Goal: Task Accomplishment & Management: Manage account settings

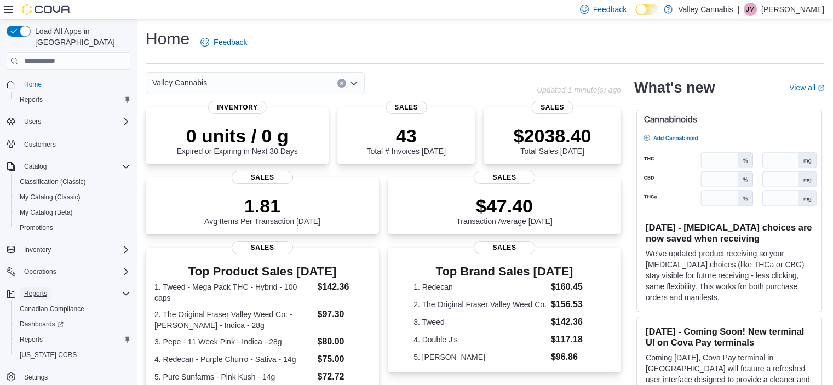
click at [35, 289] on span "Reports" at bounding box center [35, 293] width 23 height 9
click at [39, 289] on span "Reports" at bounding box center [35, 293] width 23 height 9
click at [30, 335] on span "Reports" at bounding box center [31, 339] width 23 height 9
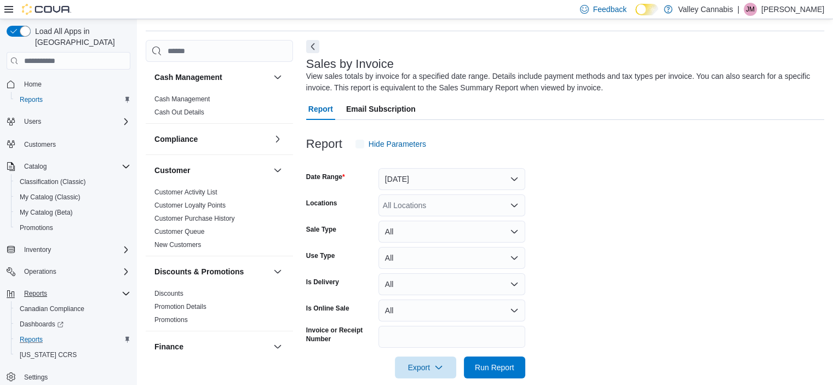
scroll to position [37, 0]
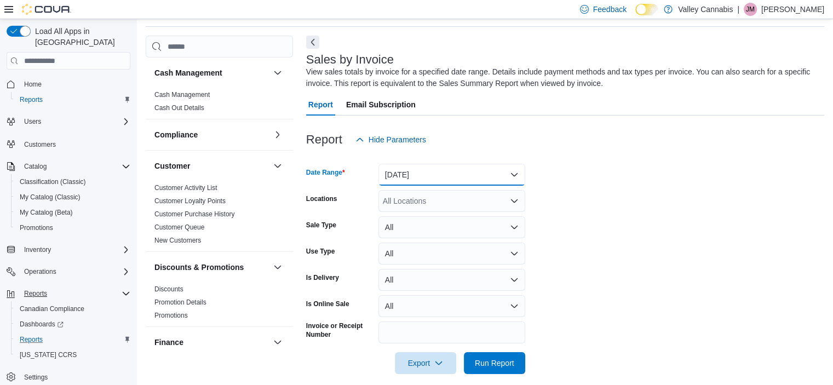
click at [514, 177] on button "Yesterday" at bounding box center [452, 175] width 147 height 22
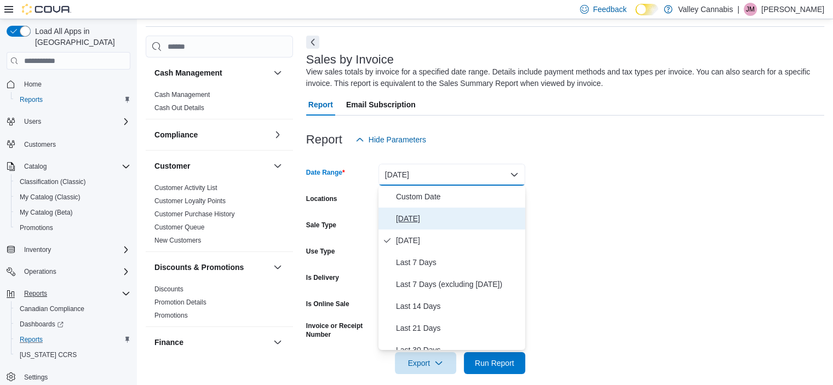
click at [457, 215] on span "Today" at bounding box center [458, 218] width 125 height 13
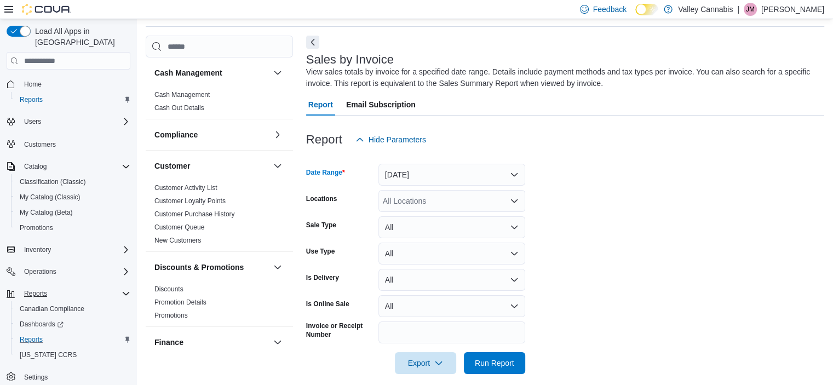
click at [514, 202] on icon "Open list of options" at bounding box center [514, 200] width 7 height 3
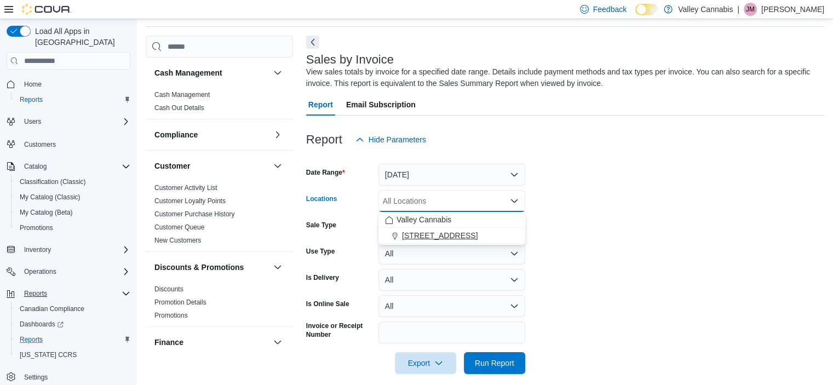
click at [477, 233] on span "820 Pembroke Street East" at bounding box center [440, 235] width 76 height 11
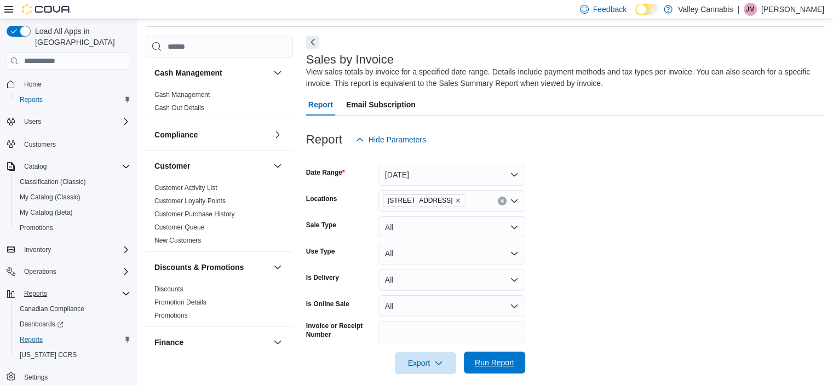
click at [483, 364] on span "Run Report" at bounding box center [494, 362] width 39 height 11
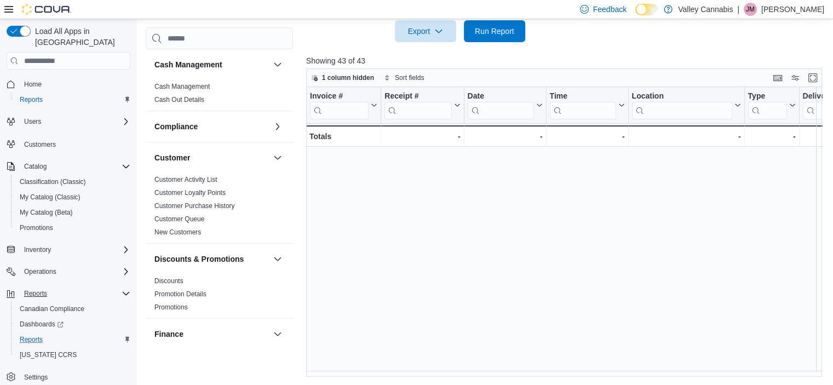
scroll to position [624, 0]
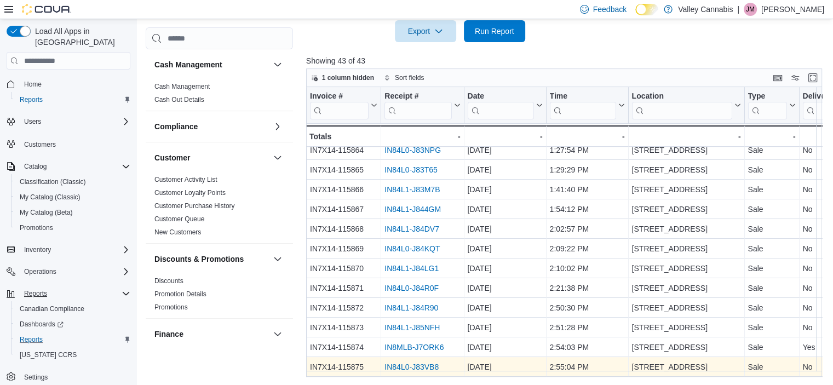
click at [432, 363] on link "IN84L0-J83VB8" at bounding box center [412, 367] width 54 height 9
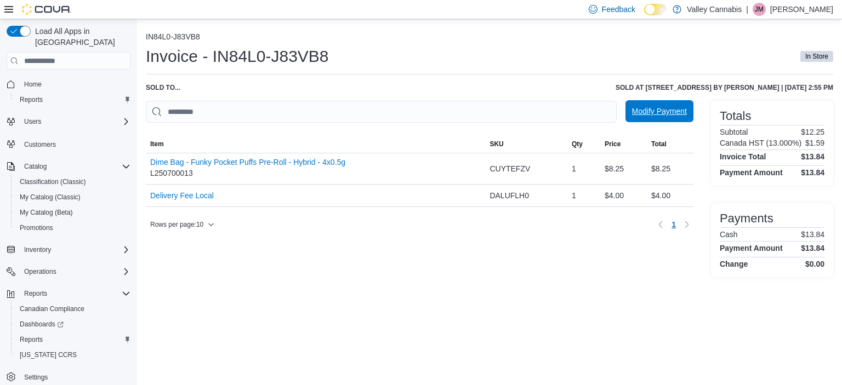
click at [649, 120] on span "Modify Payment" at bounding box center [659, 111] width 55 height 22
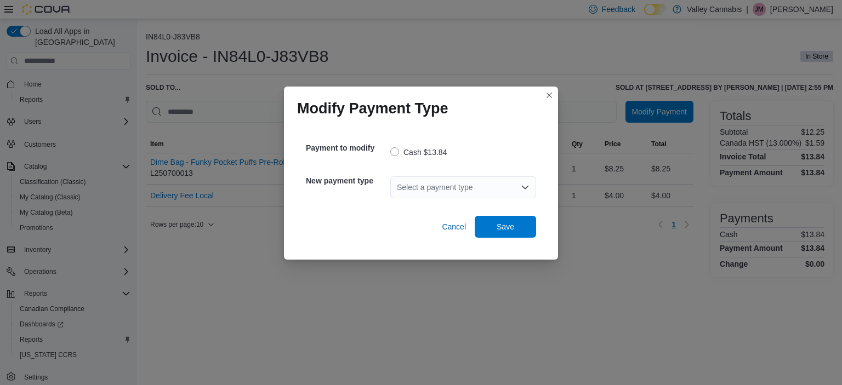
click at [508, 191] on div "Select a payment type" at bounding box center [463, 187] width 146 height 22
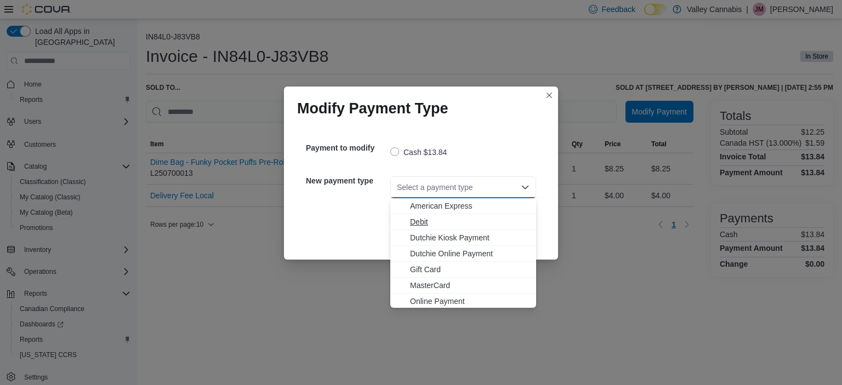
click at [426, 226] on span "Debit" at bounding box center [469, 221] width 119 height 11
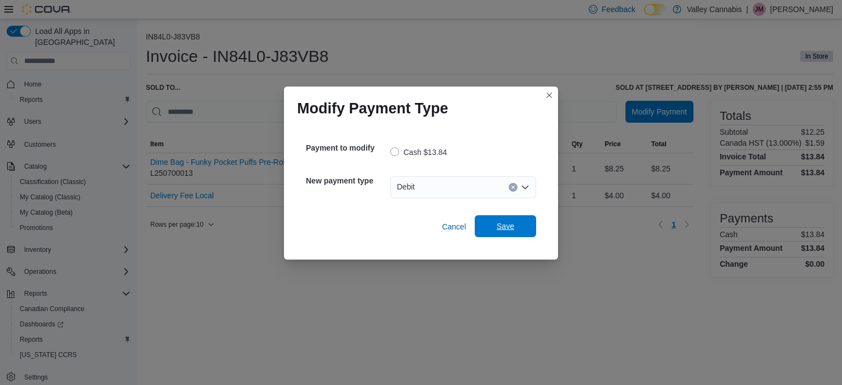
click at [512, 220] on span "Save" at bounding box center [505, 226] width 48 height 22
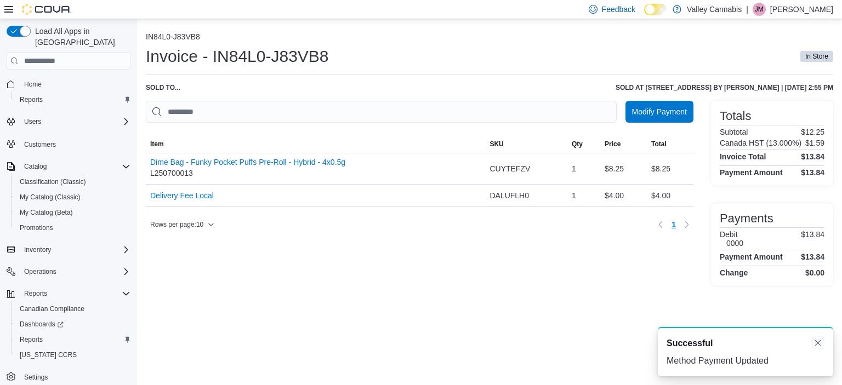
click at [813, 344] on button "Dismiss toast" at bounding box center [817, 342] width 13 height 13
